Goal: Task Accomplishment & Management: Manage account settings

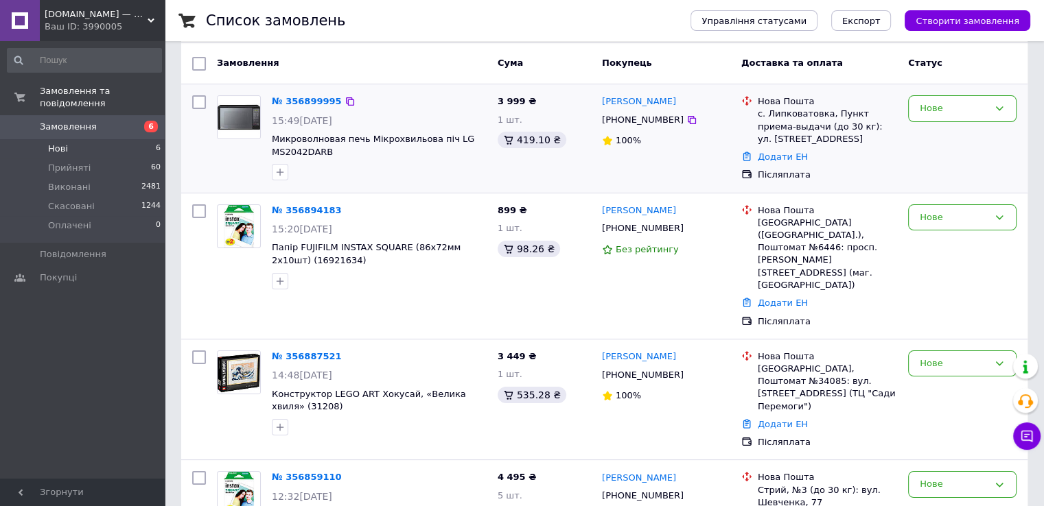
scroll to position [137, 0]
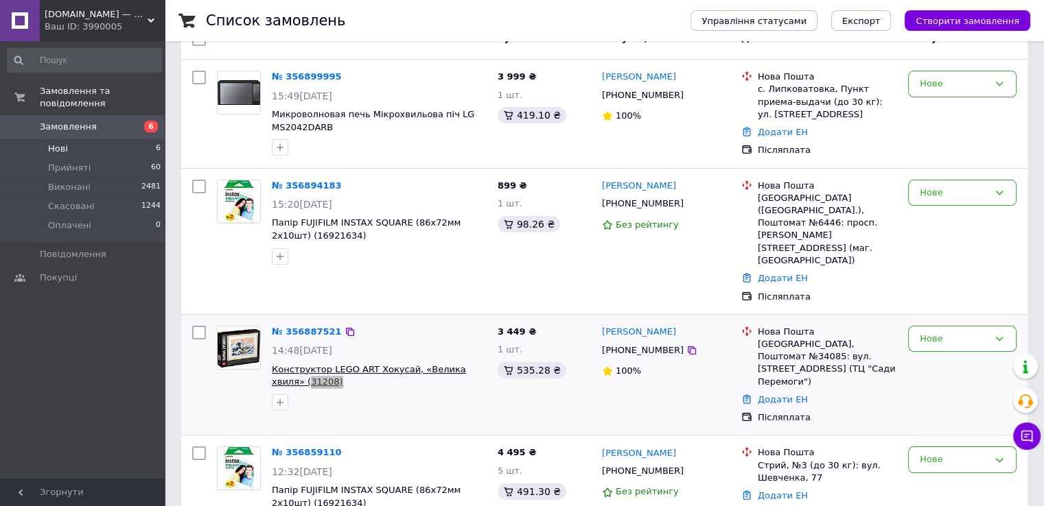
drag, startPoint x: 305, startPoint y: 344, endPoint x: 273, endPoint y: 342, distance: 32.3
click at [273, 364] on span "Конструктор LEGO ART Хокусай, «Велика хвиля» (31208)" at bounding box center [379, 376] width 215 height 25
copy span "31208)"
click at [686, 345] on icon at bounding box center [691, 350] width 11 height 11
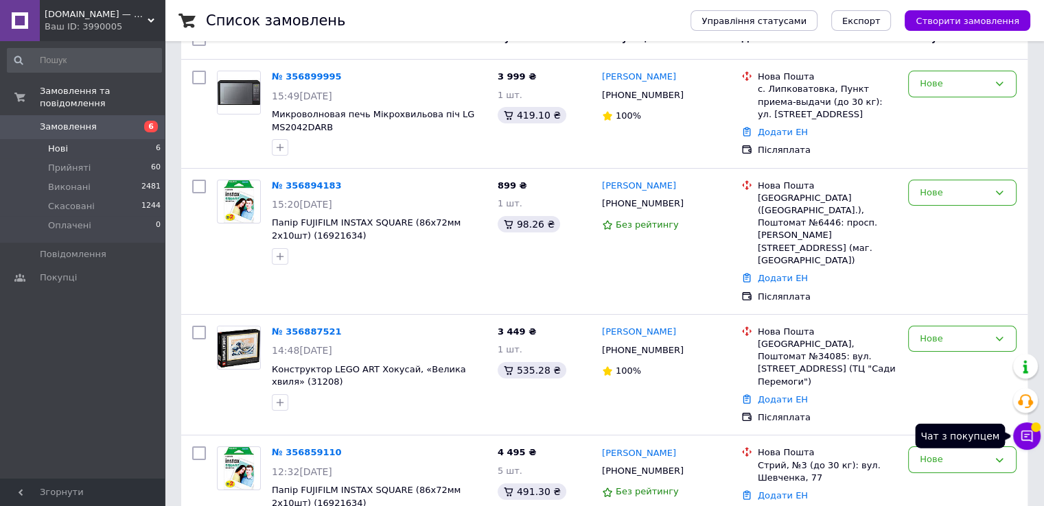
click at [1024, 443] on button "Чат з покупцем" at bounding box center [1026, 436] width 27 height 27
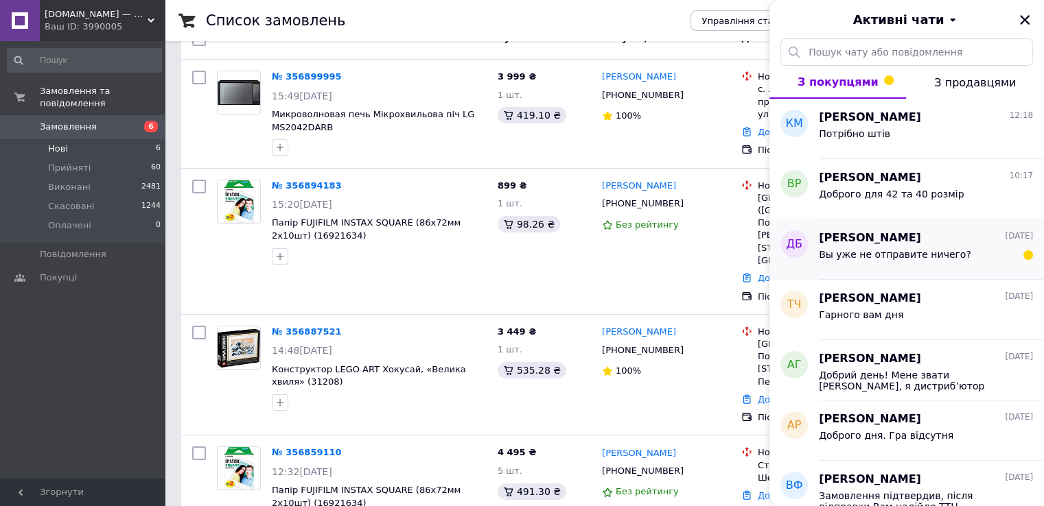
click at [878, 248] on div "Вы уже не отправите ничего?" at bounding box center [926, 257] width 214 height 22
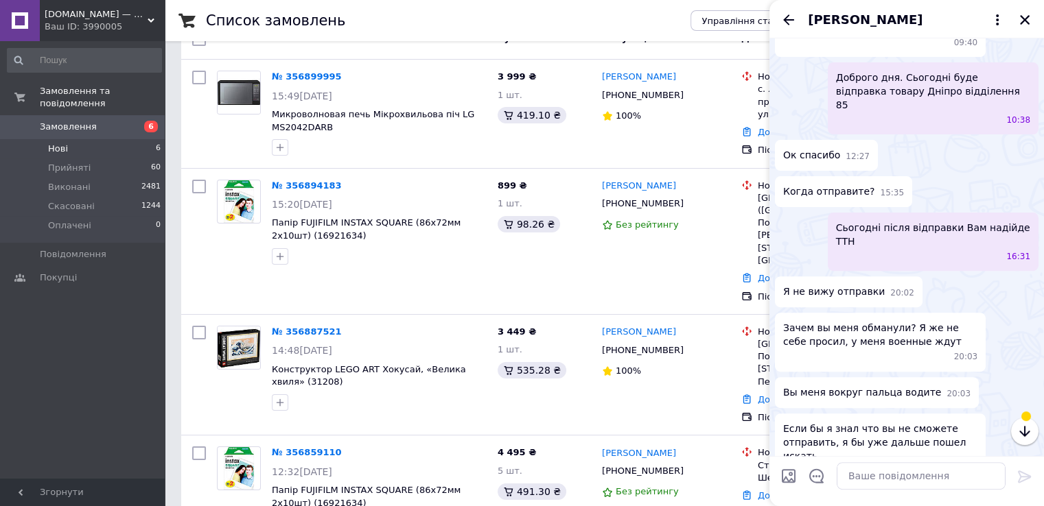
scroll to position [462, 0]
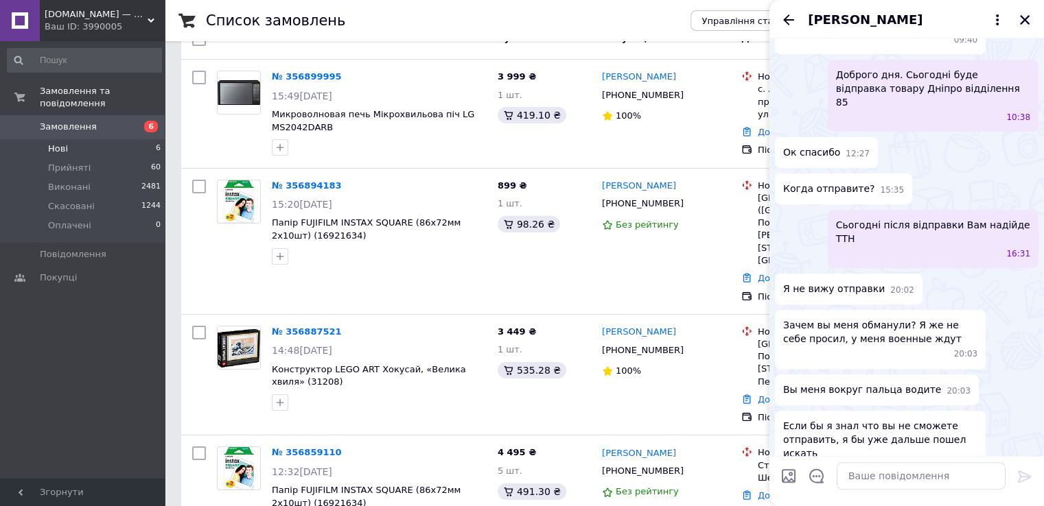
click at [1021, 22] on icon "Закрити" at bounding box center [1025, 20] width 10 height 10
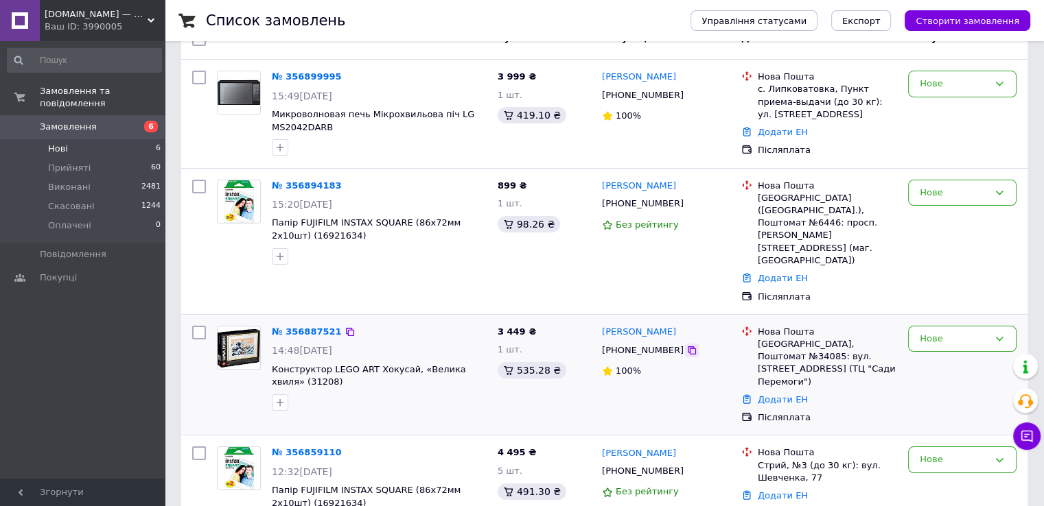
click at [686, 345] on icon at bounding box center [691, 350] width 11 height 11
click at [282, 395] on button "button" at bounding box center [280, 403] width 16 height 16
checkbox input "true"
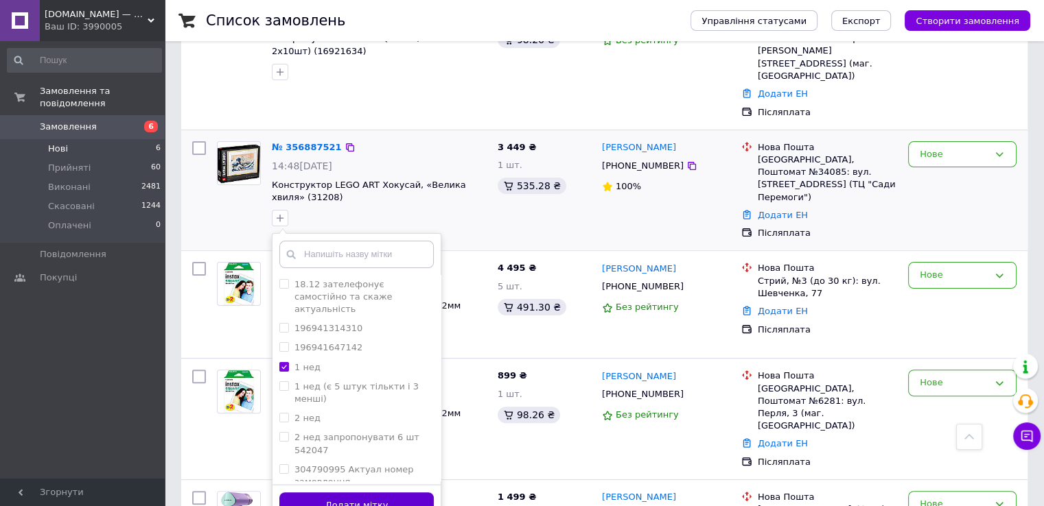
scroll to position [343, 0]
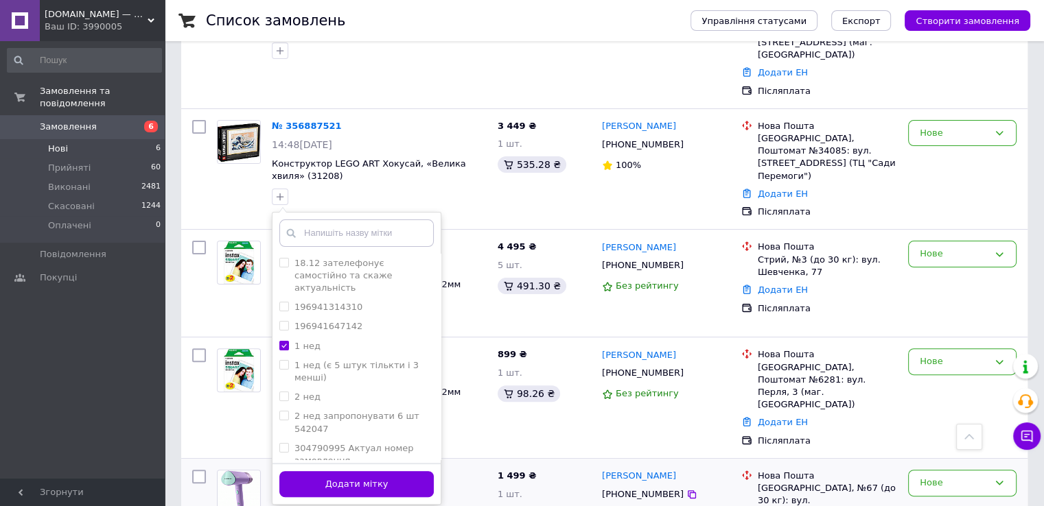
click at [402, 471] on button "Додати мітку" at bounding box center [356, 484] width 154 height 27
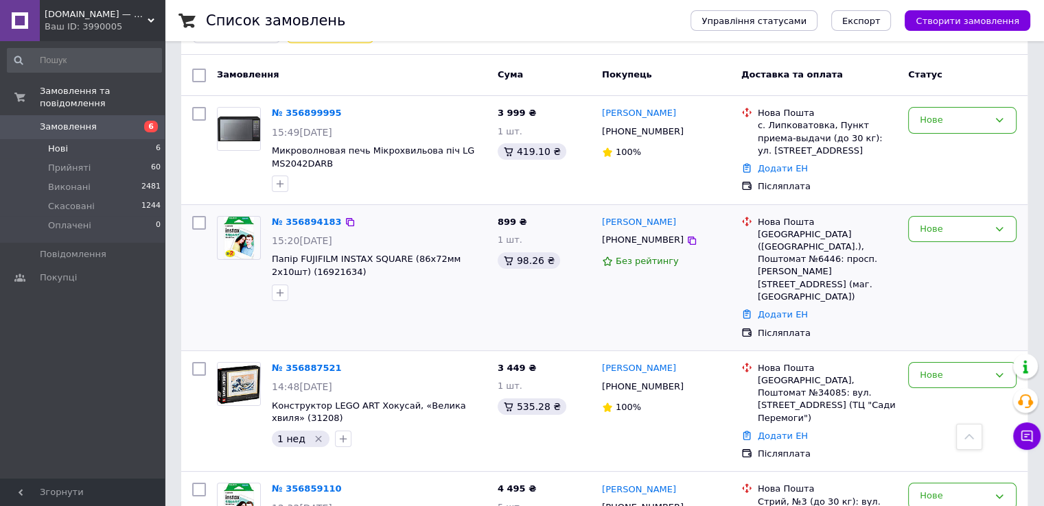
scroll to position [69, 0]
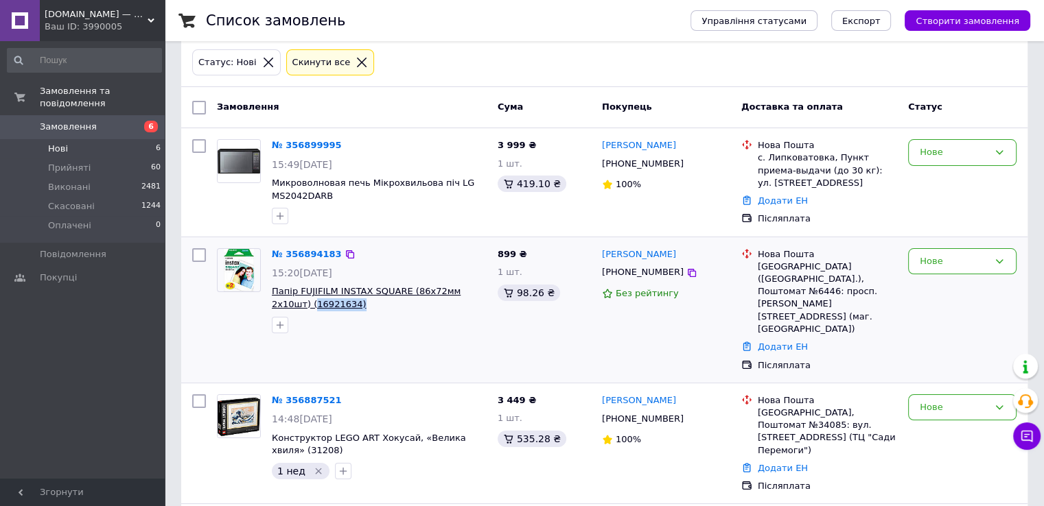
drag, startPoint x: 311, startPoint y: 302, endPoint x: 274, endPoint y: 308, distance: 37.6
click at [274, 308] on span "Папір FUJIFILM INSTAX SQUARE (86х72мм 2х10шт) (16921634)" at bounding box center [379, 297] width 215 height 25
copy span "16921634)"
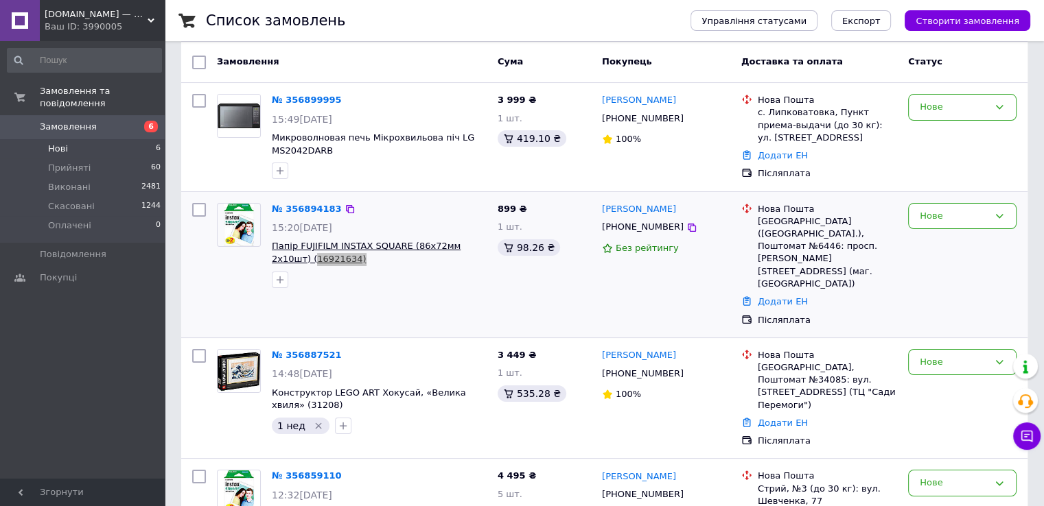
scroll to position [137, 0]
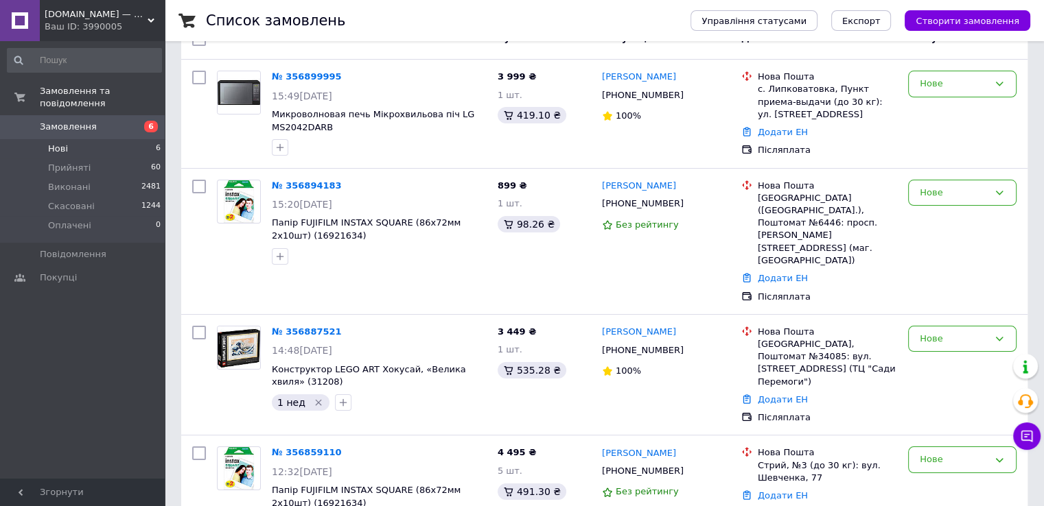
click at [166, 371] on div "Список замовлень Управління статусами Експорт Створити замовлення 1 Фільтри Збе…" at bounding box center [604, 337] width 879 height 948
click at [687, 207] on icon at bounding box center [691, 204] width 8 height 8
click at [281, 254] on icon "button" at bounding box center [279, 256] width 11 height 11
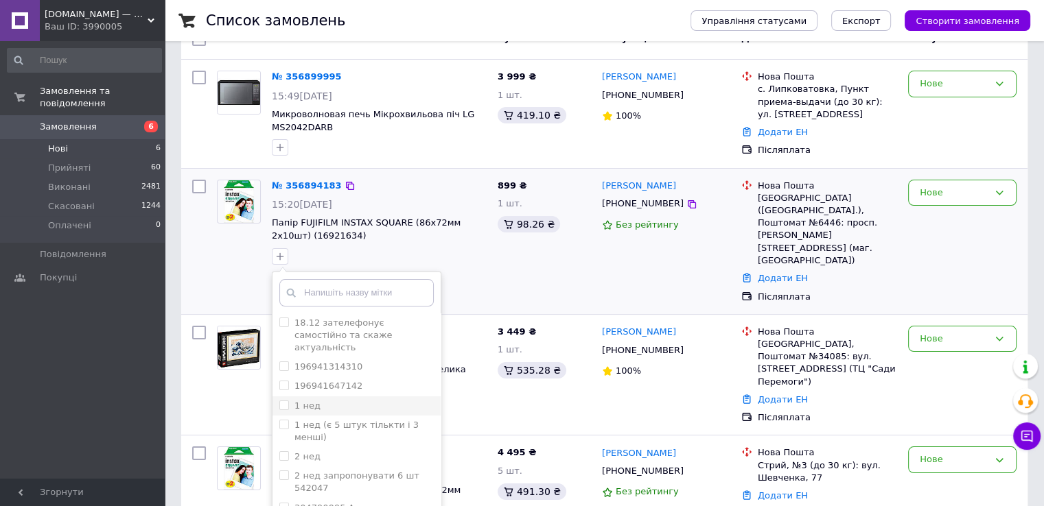
click at [321, 399] on li "1 нед" at bounding box center [356, 406] width 168 height 19
checkbox input "true"
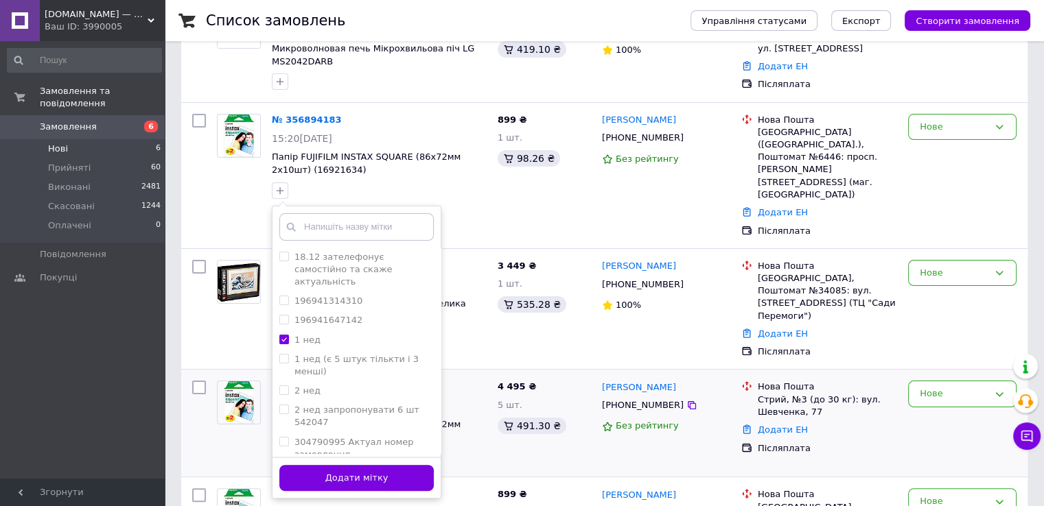
scroll to position [274, 0]
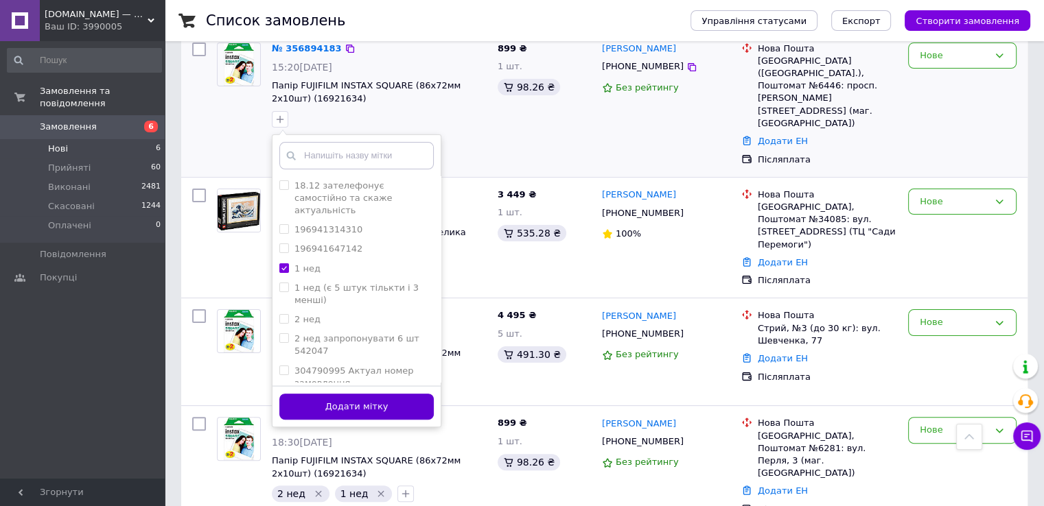
click at [414, 410] on button "Додати мітку" at bounding box center [356, 407] width 154 height 27
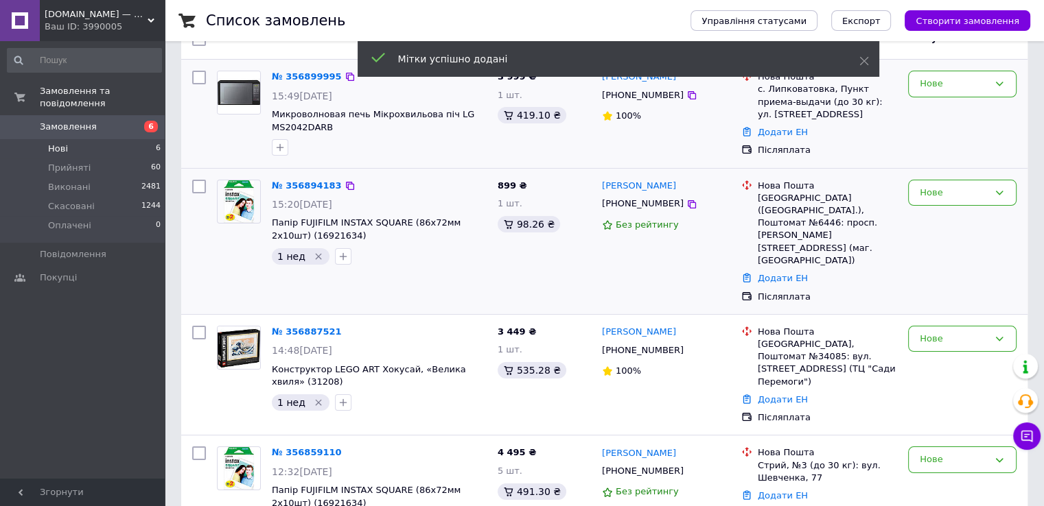
scroll to position [69, 0]
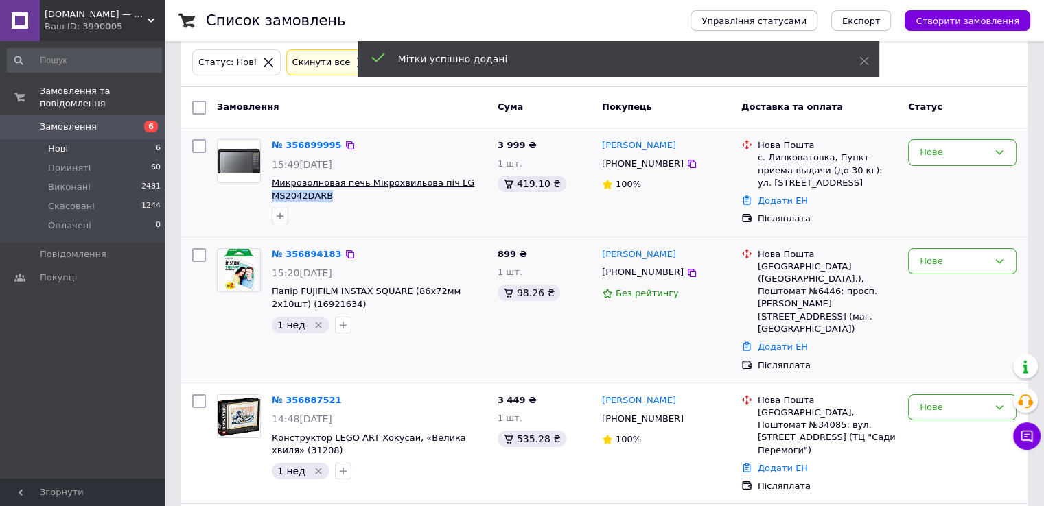
drag, startPoint x: 327, startPoint y: 195, endPoint x: 274, endPoint y: 200, distance: 52.4
click at [274, 200] on span "Микроволновая печь Мікрохвильова піч LG MS2042DARB" at bounding box center [379, 189] width 215 height 25
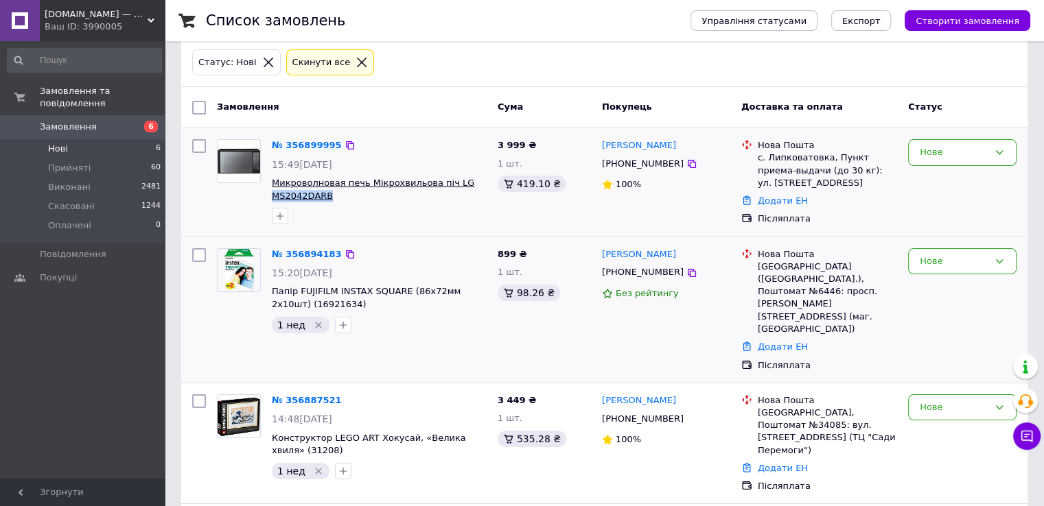
copy span "MS2042DARB"
click at [686, 165] on icon at bounding box center [691, 163] width 11 height 11
click at [285, 214] on icon "button" at bounding box center [279, 216] width 11 height 11
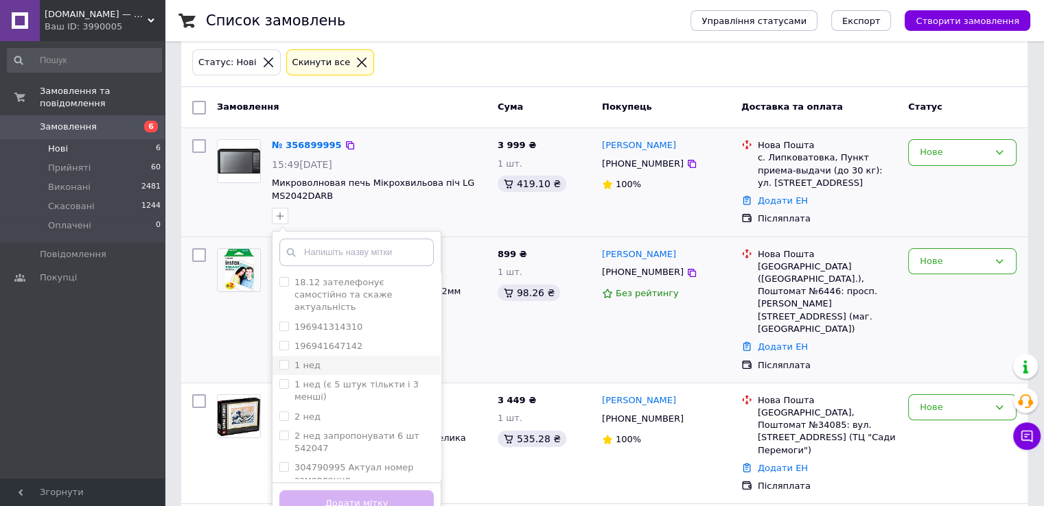
click at [283, 360] on input "1 нед" at bounding box center [283, 364] width 9 height 9
checkbox input "true"
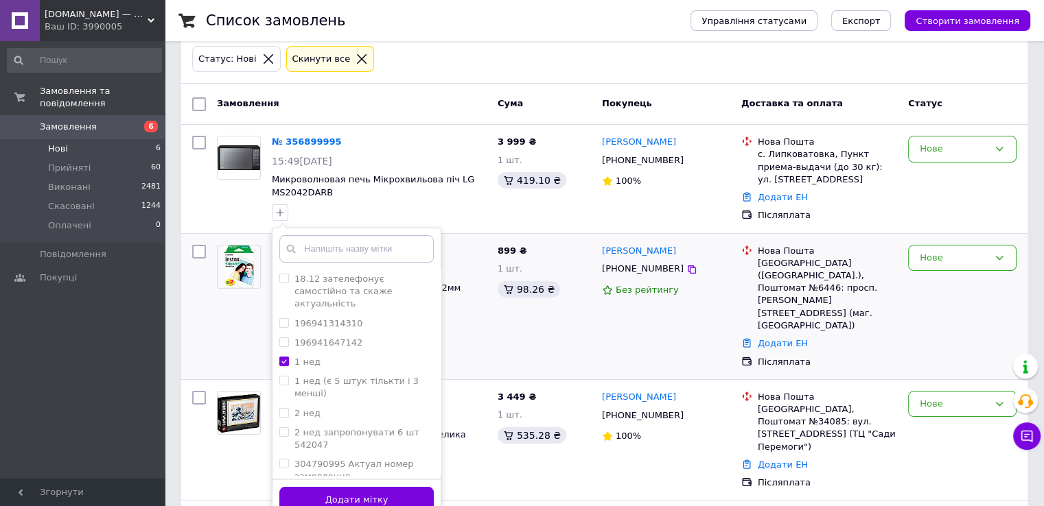
scroll to position [206, 0]
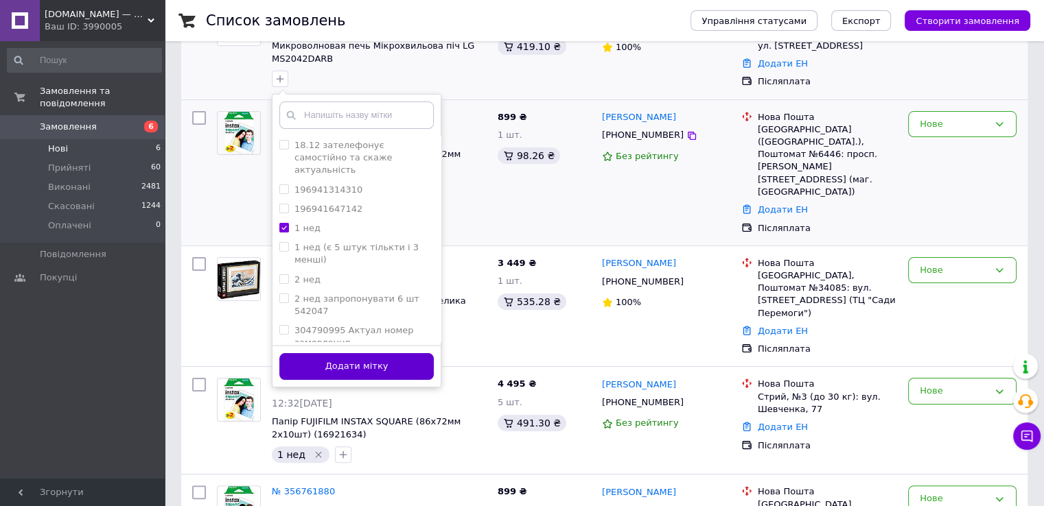
click at [401, 369] on button "Додати мітку" at bounding box center [356, 366] width 154 height 27
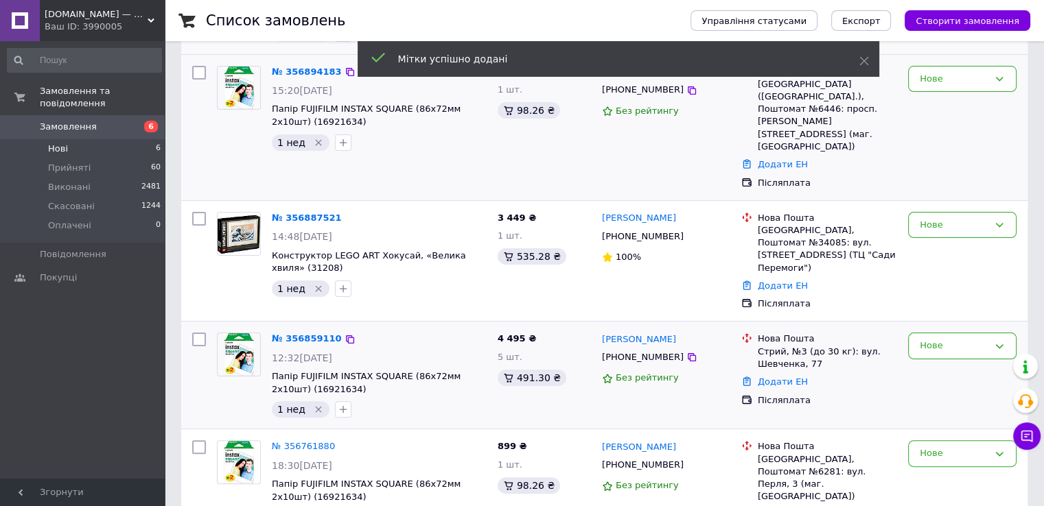
scroll to position [274, 0]
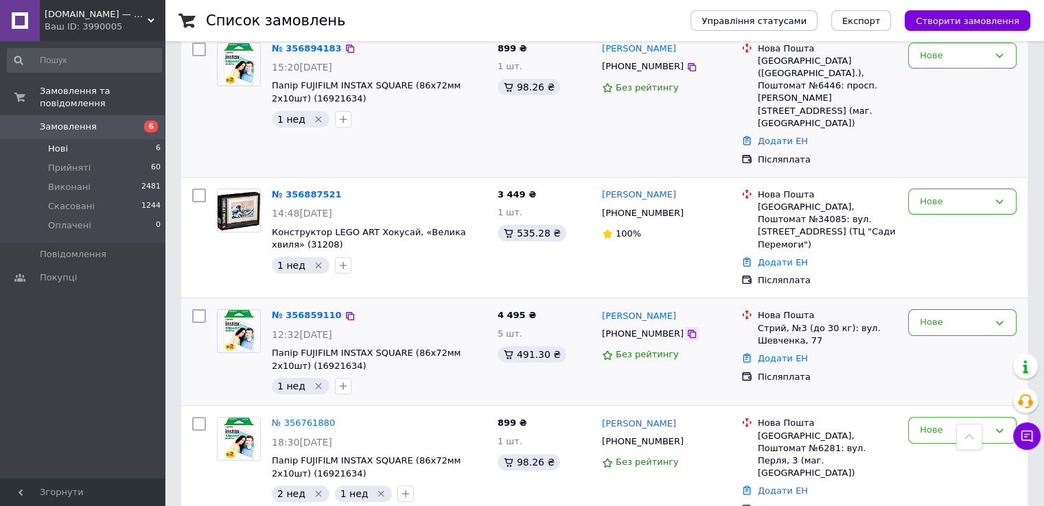
click at [687, 330] on icon at bounding box center [691, 334] width 8 height 8
drag, startPoint x: 317, startPoint y: 316, endPoint x: 276, endPoint y: 315, distance: 41.2
click at [276, 347] on span "Папір FUJIFILM INSTAX SQUARE (86х72мм 2х10шт) (16921634)" at bounding box center [379, 359] width 215 height 25
copy span "16921634)"
click at [686, 329] on icon at bounding box center [691, 334] width 11 height 11
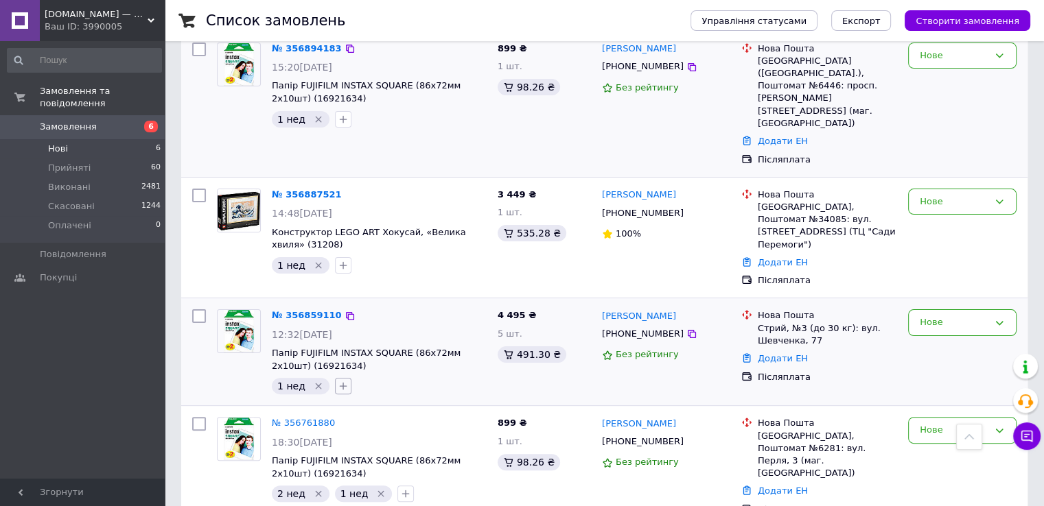
click at [337, 378] on button "button" at bounding box center [343, 386] width 16 height 16
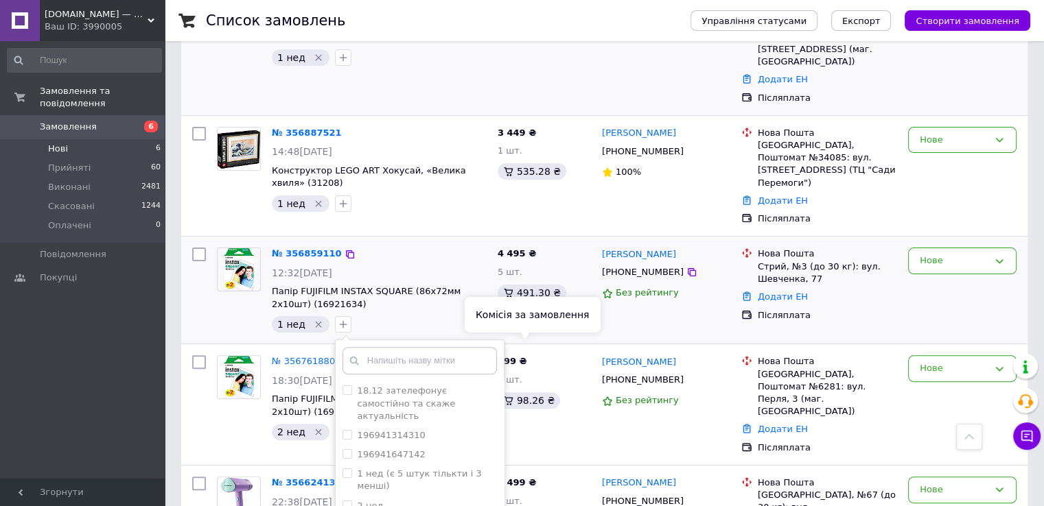
scroll to position [411, 0]
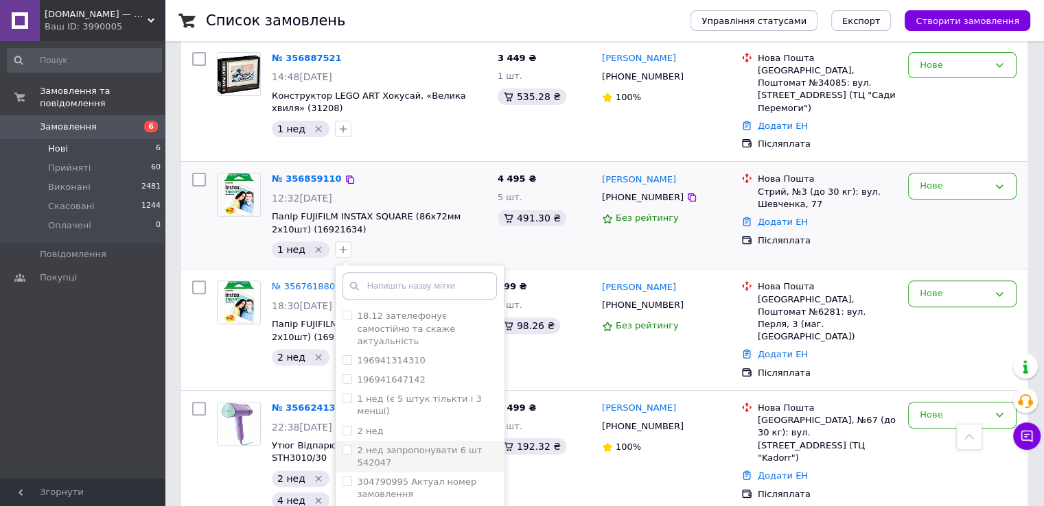
drag, startPoint x: 371, startPoint y: 361, endPoint x: 383, endPoint y: 386, distance: 27.9
click at [372, 422] on li "2 нед" at bounding box center [420, 431] width 168 height 19
checkbox input "true"
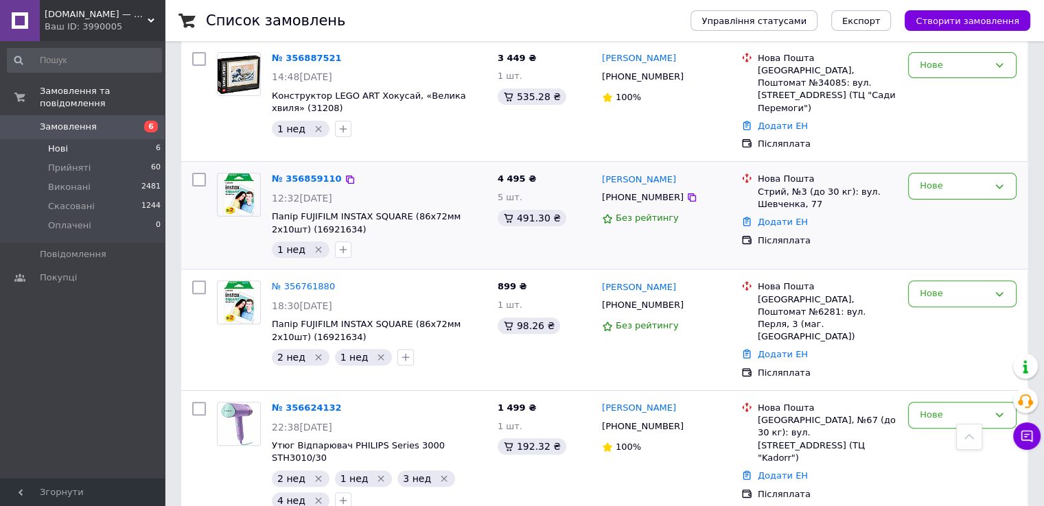
scroll to position [363, 0]
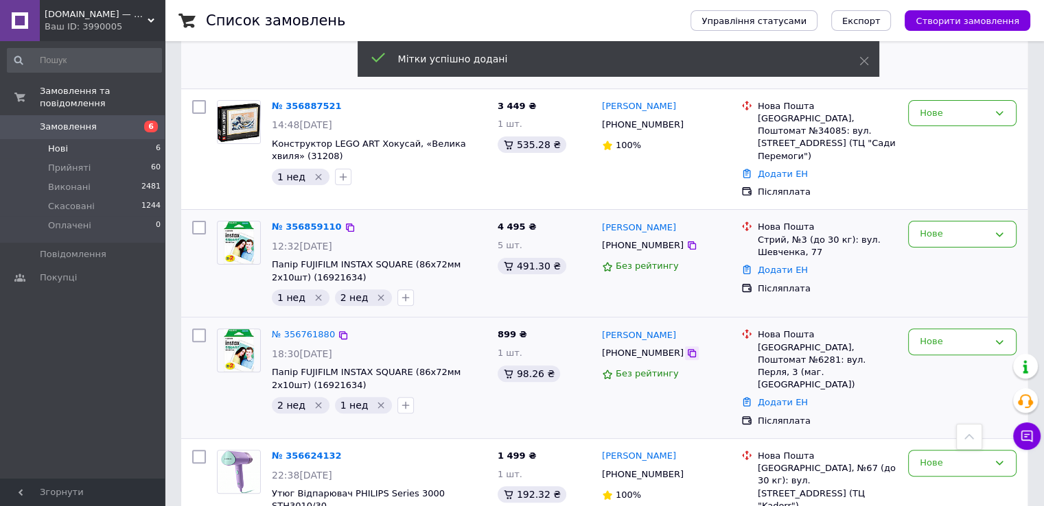
click at [686, 348] on icon at bounding box center [691, 353] width 11 height 11
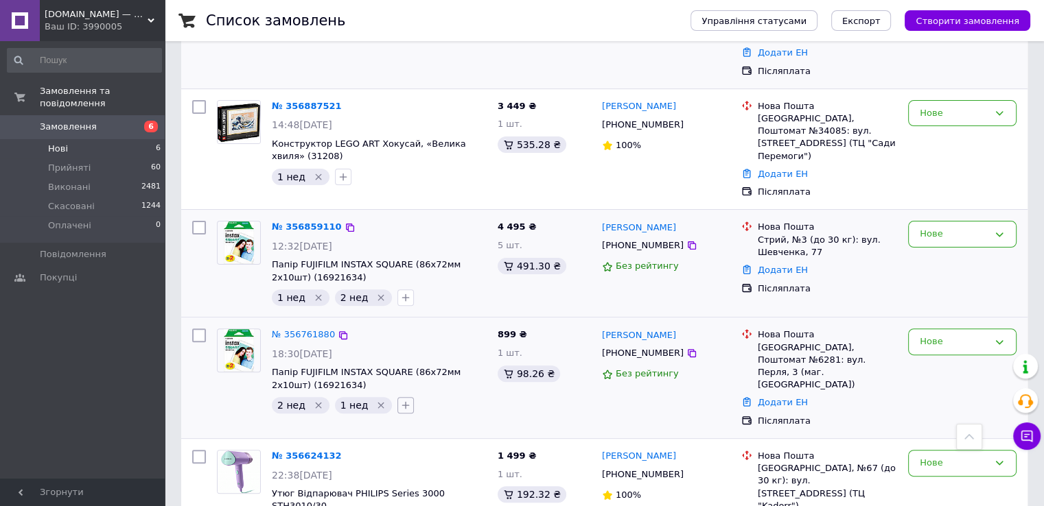
click at [400, 400] on icon "button" at bounding box center [405, 405] width 11 height 11
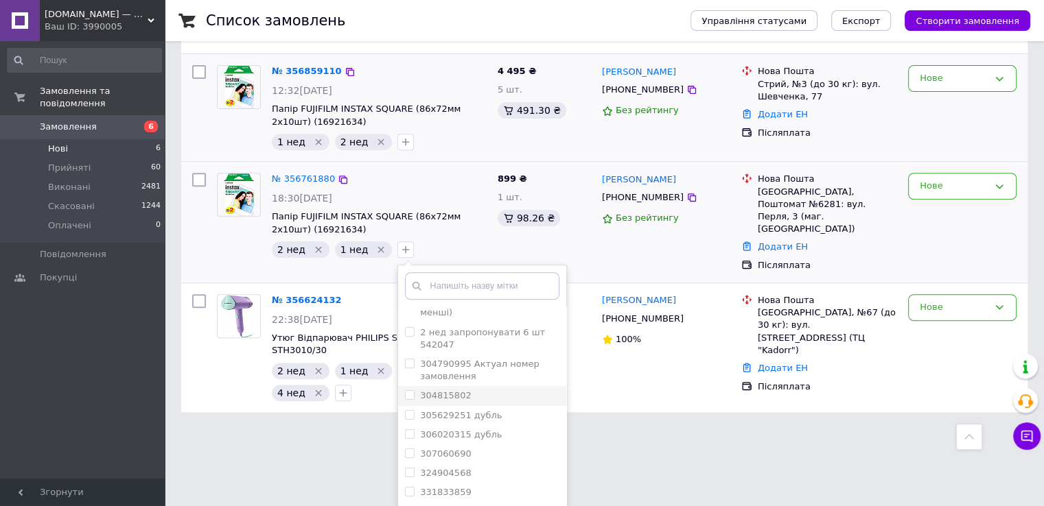
scroll to position [206, 0]
checkbox input "true"
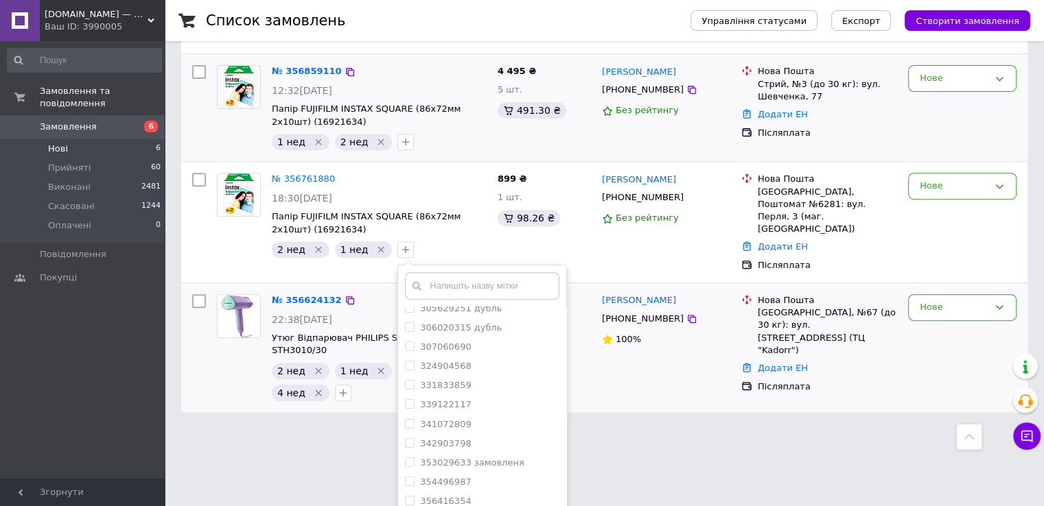
scroll to position [363, 0]
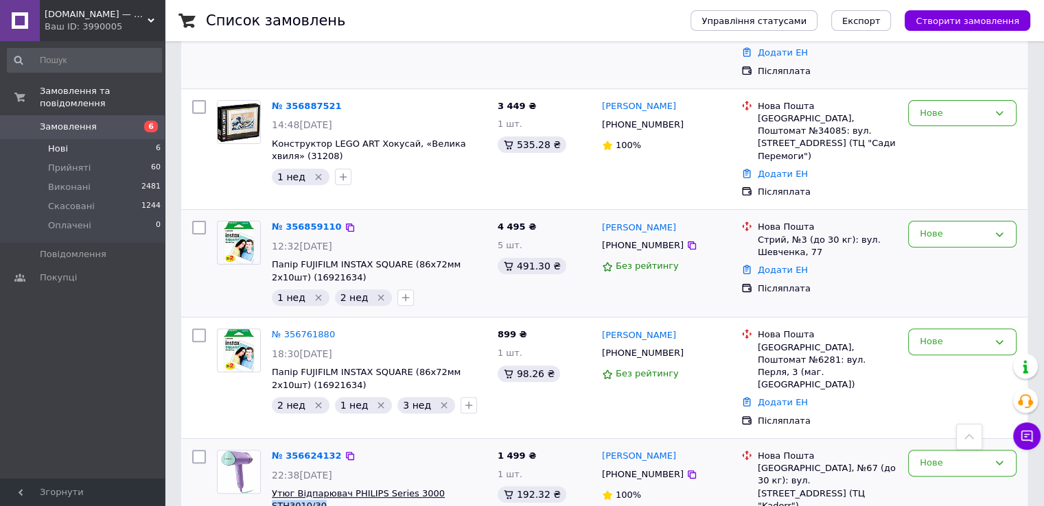
drag, startPoint x: 476, startPoint y: 430, endPoint x: 425, endPoint y: 430, distance: 50.8
click at [425, 488] on span "Утюг Відпарювач PHILIPS Series 3000 STH3010/30" at bounding box center [379, 500] width 215 height 25
copy span "STH3010/30"
click at [686, 469] on icon at bounding box center [691, 474] width 11 height 11
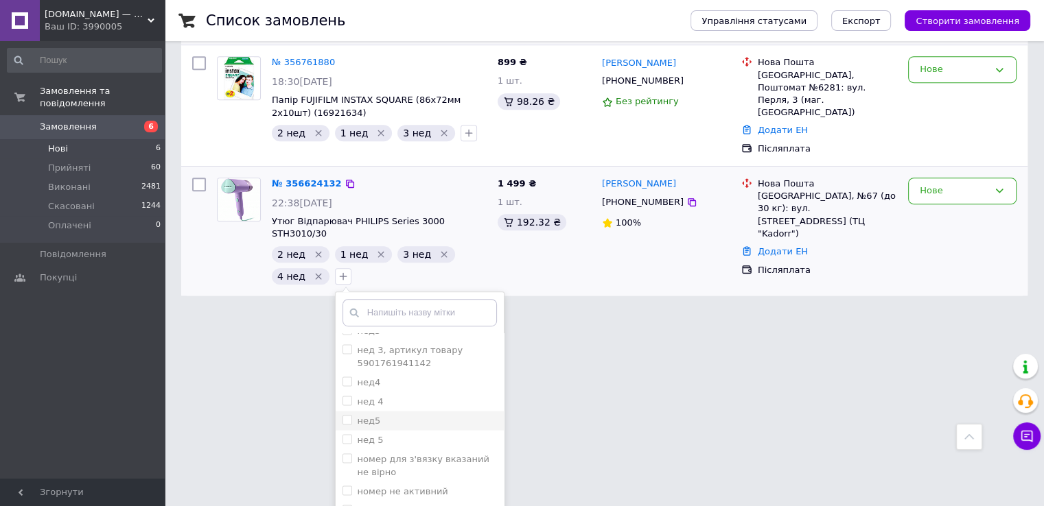
scroll to position [3019, 0]
click at [399, 458] on div "нед 5" at bounding box center [419, 464] width 154 height 12
checkbox input "true"
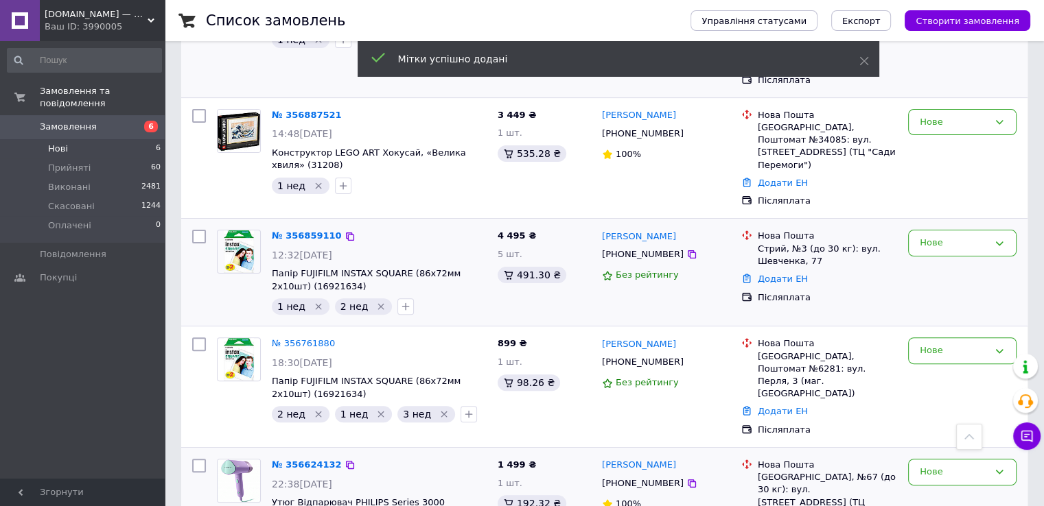
scroll to position [363, 0]
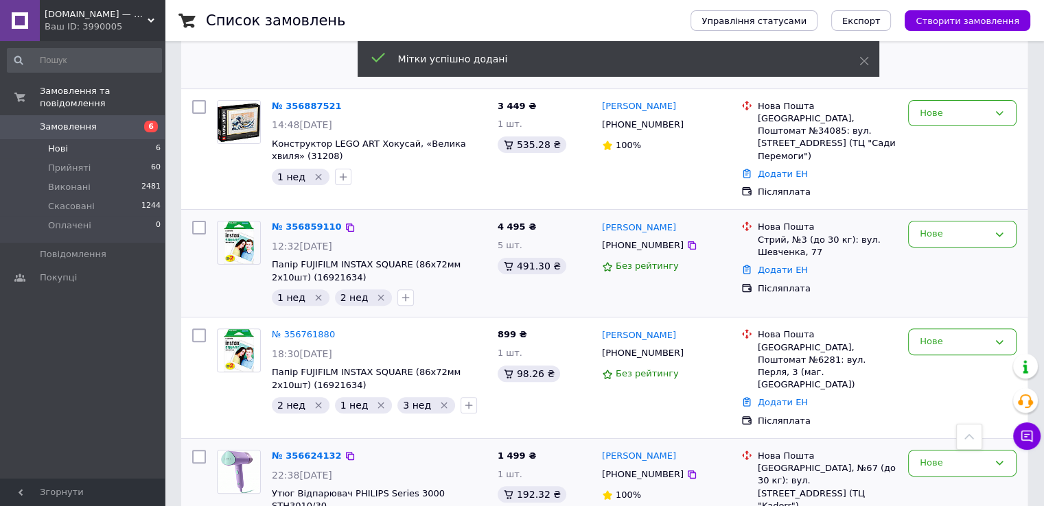
click at [906, 445] on div "Нове" at bounding box center [961, 504] width 119 height 118
click at [912, 450] on div "Нове" at bounding box center [962, 463] width 108 height 27
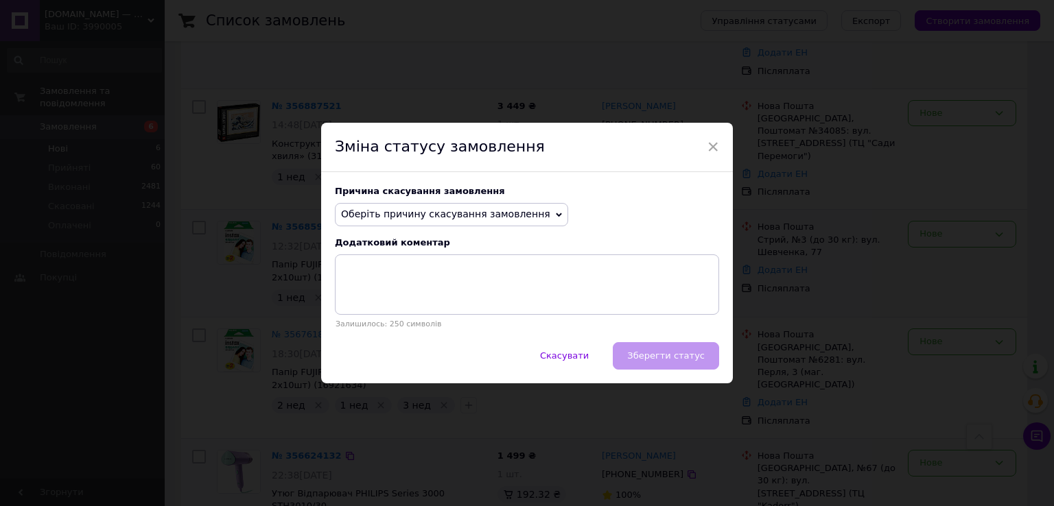
click at [505, 211] on span "Оберіть причину скасування замовлення" at bounding box center [445, 214] width 209 height 11
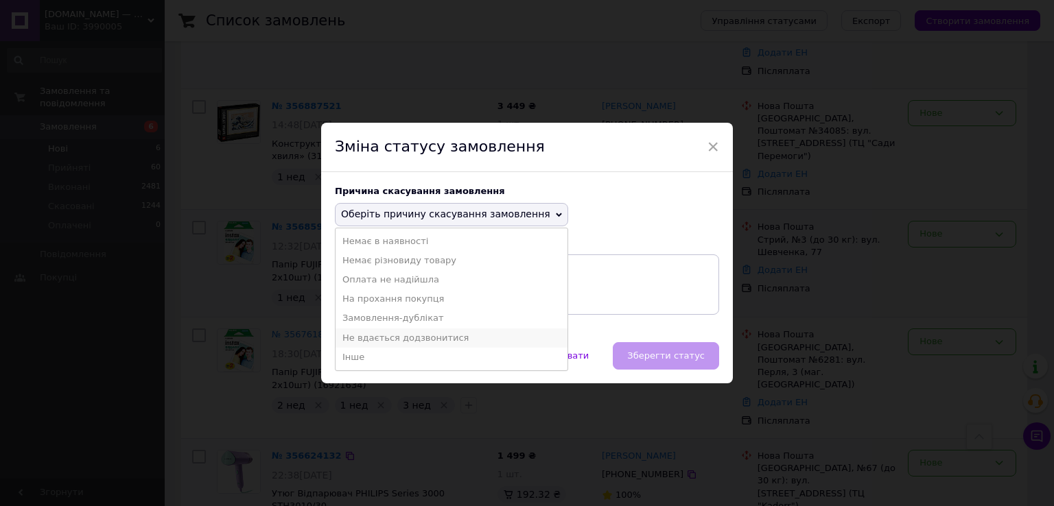
click at [432, 335] on li "Не вдається додзвонитися" at bounding box center [452, 338] width 232 height 19
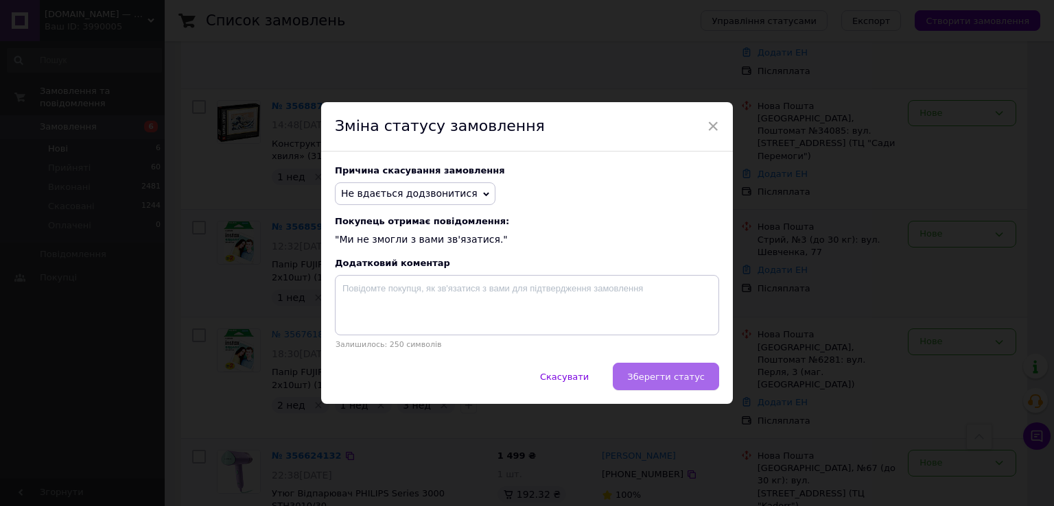
click at [650, 382] on span "Зберегти статус" at bounding box center [666, 377] width 78 height 10
